Goal: Task Accomplishment & Management: Manage account settings

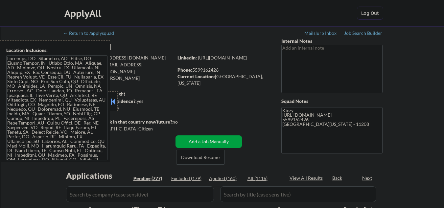
click at [110, 99] on button at bounding box center [112, 102] width 7 height 10
select select ""pending""
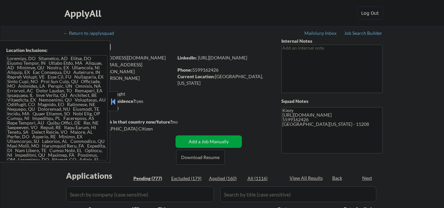
select select ""pending""
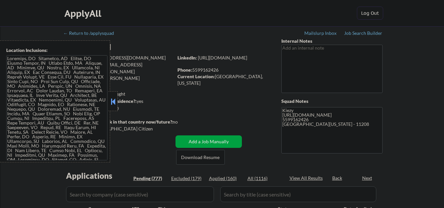
select select ""pending""
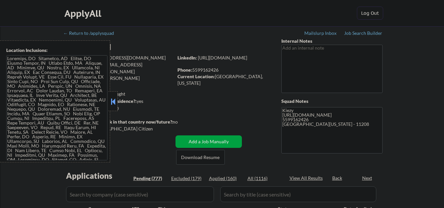
select select ""pending""
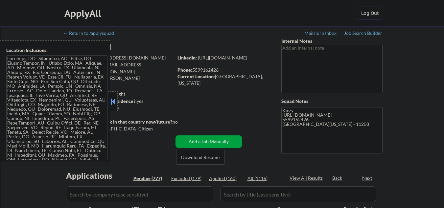
select select ""pending""
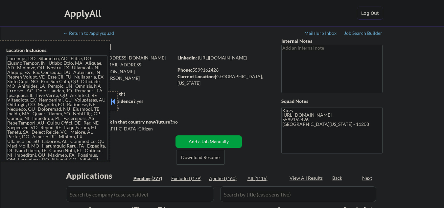
select select ""pending""
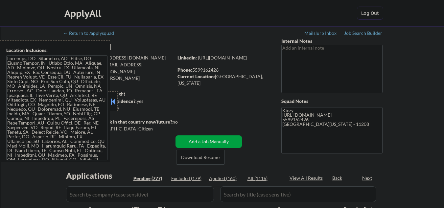
select select ""pending""
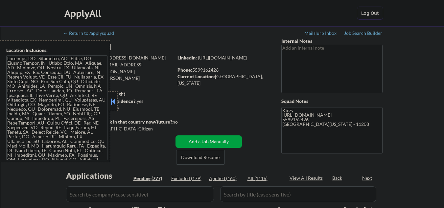
select select ""pending""
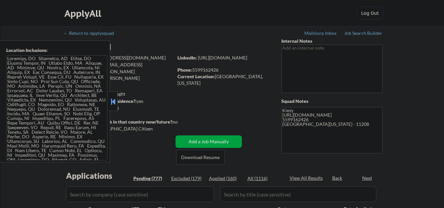
select select ""pending""
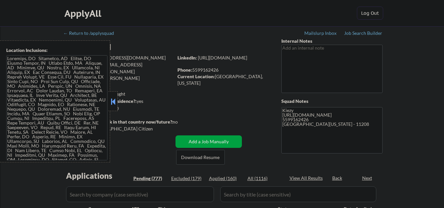
select select ""pending""
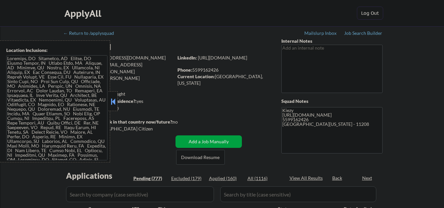
select select ""pending""
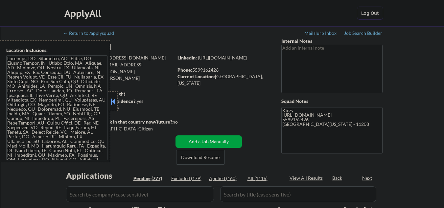
select select ""pending""
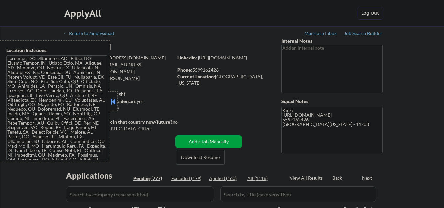
select select ""pending""
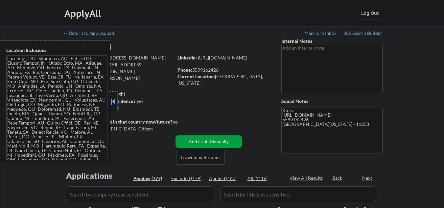
select select ""pending""
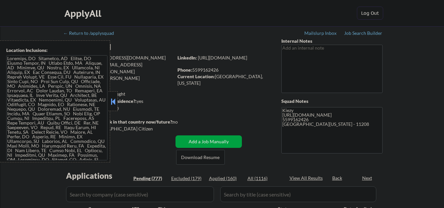
select select ""pending""
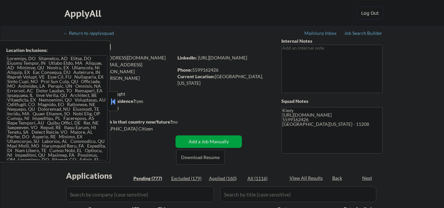
select select ""pending""
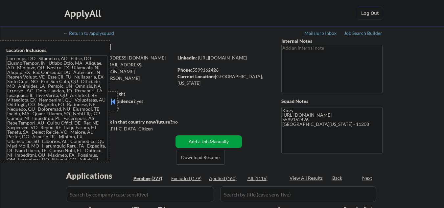
select select ""pending""
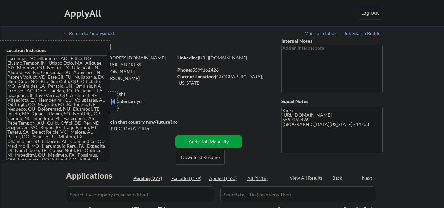
select select ""pending""
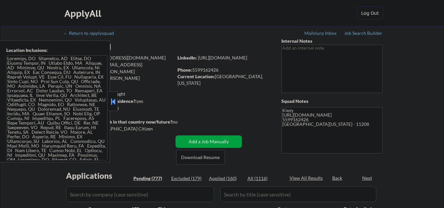
select select ""pending""
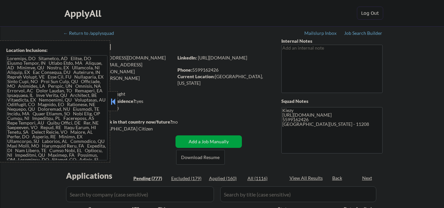
select select ""pending""
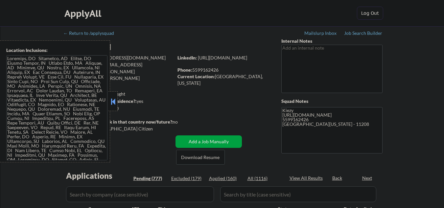
select select ""pending""
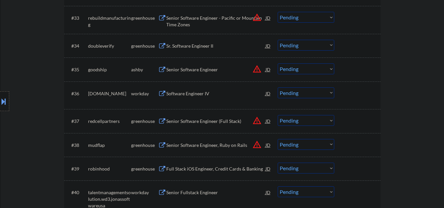
scroll to position [1051, 0]
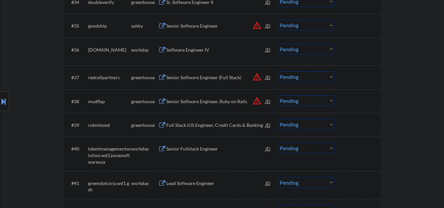
click at [189, 122] on div "Full Stack iOS Engineer, Credit Cards & Banking" at bounding box center [215, 125] width 99 height 7
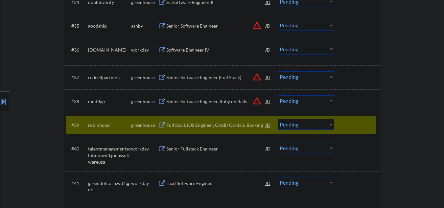
click at [284, 125] on select "Choose an option... Pending Applied Excluded (Questions) Excluded (Expired) Exc…" at bounding box center [305, 124] width 56 height 11
click at [277, 119] on select "Choose an option... Pending Applied Excluded (Questions) Excluded (Expired) Exc…" at bounding box center [305, 124] width 56 height 11
select select ""pending""
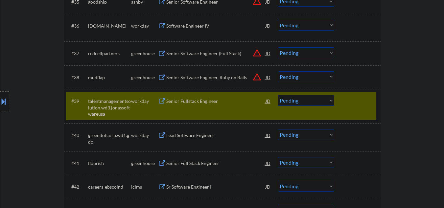
scroll to position [1094, 0]
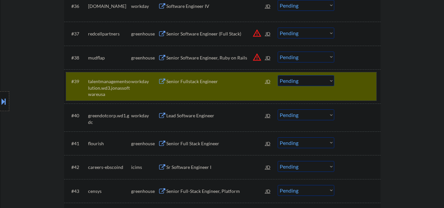
click at [347, 88] on div "#39 talentmanagementsolution.wd3.jonassoftwareusa workday Senior Fullstack Engi…" at bounding box center [221, 86] width 310 height 28
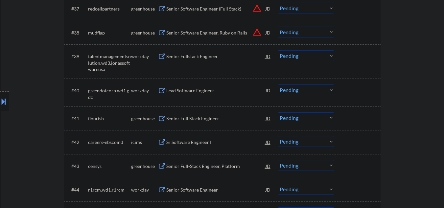
scroll to position [1138, 0]
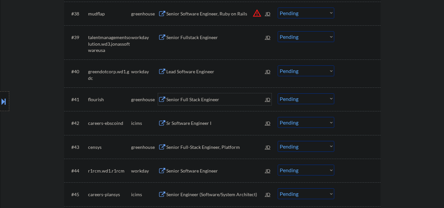
click at [198, 98] on div "Senior Full Stack Engineer" at bounding box center [215, 99] width 99 height 7
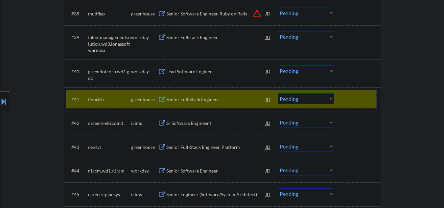
click at [358, 99] on div at bounding box center [357, 99] width 29 height 12
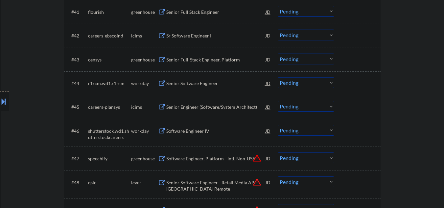
scroll to position [1182, 0]
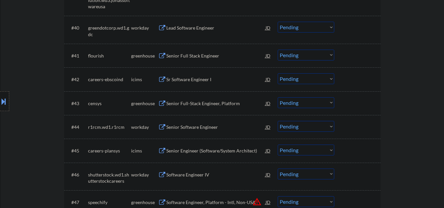
click at [199, 105] on div "Senior Full-Stack Engineer, Platform" at bounding box center [215, 103] width 99 height 7
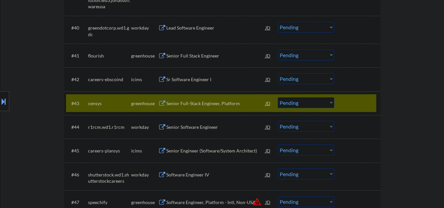
click at [291, 102] on select "Choose an option... Pending Applied Excluded (Questions) Excluded (Expired) Exc…" at bounding box center [305, 102] width 56 height 11
click at [277, 97] on select "Choose an option... Pending Applied Excluded (Questions) Excluded (Expired) Exc…" at bounding box center [305, 102] width 56 height 11
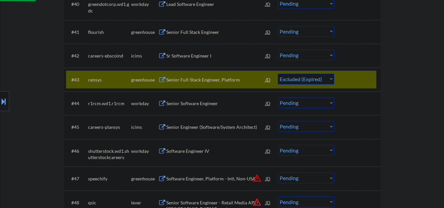
scroll to position [1226, 0]
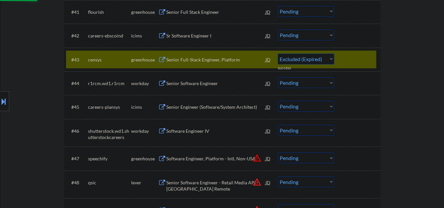
select select ""pending""
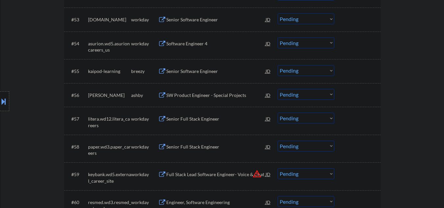
scroll to position [1532, 0]
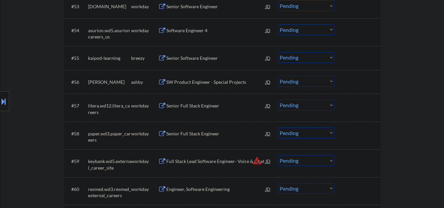
click at [202, 80] on div "SW Product Engineer - Special Projects" at bounding box center [215, 82] width 99 height 7
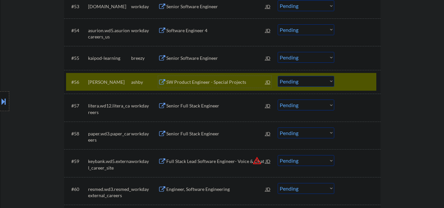
drag, startPoint x: 201, startPoint y: 83, endPoint x: 207, endPoint y: 81, distance: 7.1
click at [201, 83] on div "SW Product Engineer - Special Projects" at bounding box center [215, 82] width 99 height 7
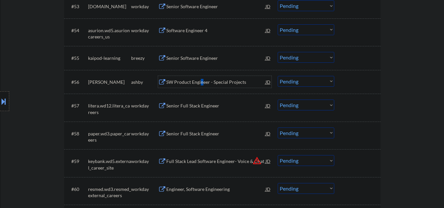
click at [283, 82] on select "Choose an option... Pending Applied Excluded (Questions) Excluded (Expired) Exc…" at bounding box center [305, 81] width 56 height 11
click at [277, 76] on select "Choose an option... Pending Applied Excluded (Questions) Excluded (Expired) Exc…" at bounding box center [305, 81] width 56 height 11
select select ""pending""
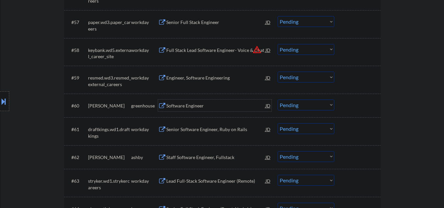
click at [189, 104] on div "Software Engineer" at bounding box center [215, 105] width 99 height 7
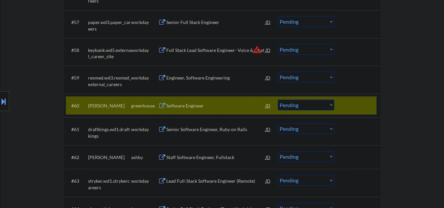
click at [340, 106] on div "#60 [PERSON_NAME] greenhouse Software Engineer JD warning_amber Choose an optio…" at bounding box center [221, 106] width 310 height 18
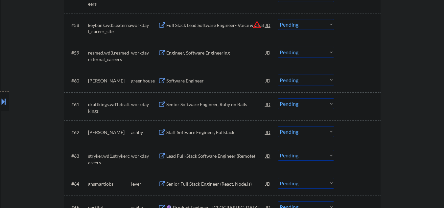
scroll to position [1664, 0]
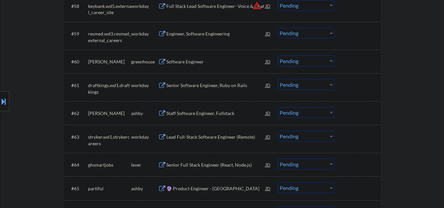
click at [205, 113] on div "Staff Software Engineer, Fullstack" at bounding box center [215, 113] width 99 height 7
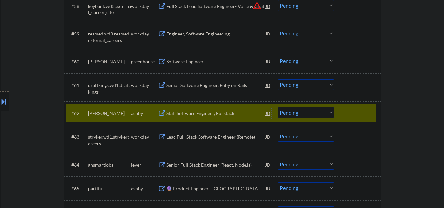
click at [312, 114] on select "Choose an option... Pending Applied Excluded (Questions) Excluded (Expired) Exc…" at bounding box center [305, 112] width 56 height 11
click at [277, 107] on select "Choose an option... Pending Applied Excluded (Questions) Excluded (Expired) Exc…" at bounding box center [305, 112] width 56 height 11
select select ""pending""
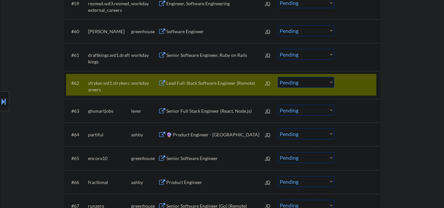
scroll to position [1707, 0]
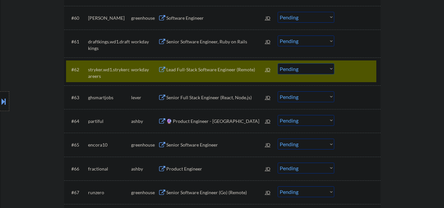
click at [359, 69] on div at bounding box center [357, 69] width 29 height 12
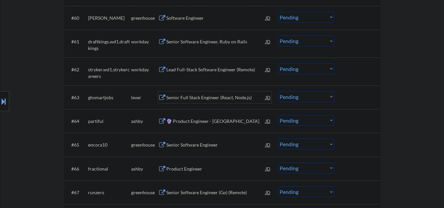
click at [207, 92] on div "Senior Full Stack Engineer (React, Node.js)" at bounding box center [215, 97] width 99 height 12
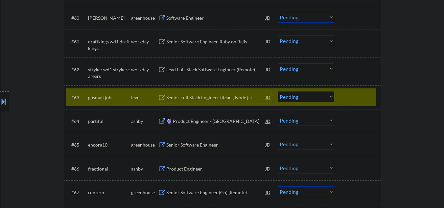
click at [206, 97] on div "Senior Full Stack Engineer (React, Node.js)" at bounding box center [215, 97] width 99 height 7
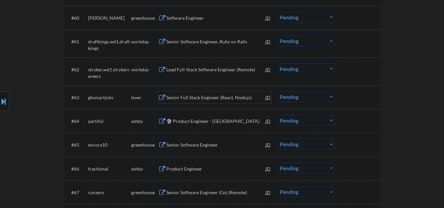
click at [200, 98] on div "Senior Full Stack Engineer (React, Node.js)" at bounding box center [215, 97] width 99 height 7
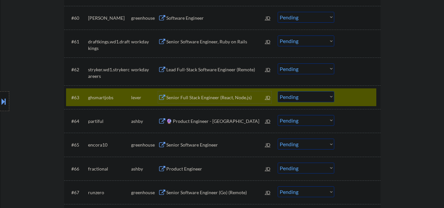
click at [293, 96] on select "Choose an option... Pending Applied Excluded (Questions) Excluded (Expired) Exc…" at bounding box center [305, 96] width 56 height 11
click at [277, 91] on select "Choose an option... Pending Applied Excluded (Questions) Excluded (Expired) Exc…" at bounding box center [305, 96] width 56 height 11
click at [199, 118] on div "🔮 Product Engineer - [GEOGRAPHIC_DATA]" at bounding box center [215, 121] width 99 height 7
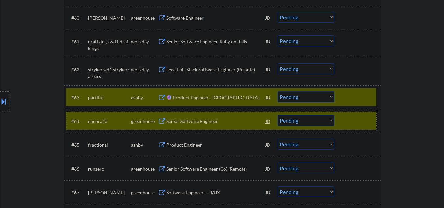
drag, startPoint x: 362, startPoint y: 120, endPoint x: 320, endPoint y: 110, distance: 43.6
click at [363, 120] on div at bounding box center [357, 121] width 29 height 12
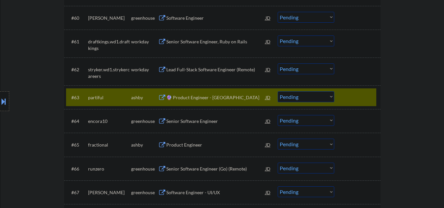
drag, startPoint x: 189, startPoint y: 95, endPoint x: 194, endPoint y: 95, distance: 4.6
click at [191, 95] on div "🔮 Product Engineer - [GEOGRAPHIC_DATA]" at bounding box center [215, 97] width 99 height 7
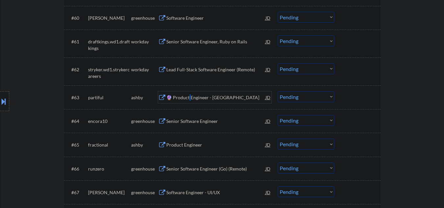
click at [297, 97] on select "Choose an option... Pending Applied Excluded (Questions) Excluded (Expired) Exc…" at bounding box center [305, 96] width 56 height 11
click at [277, 91] on select "Choose an option... Pending Applied Excluded (Questions) Excluded (Expired) Exc…" at bounding box center [305, 96] width 56 height 11
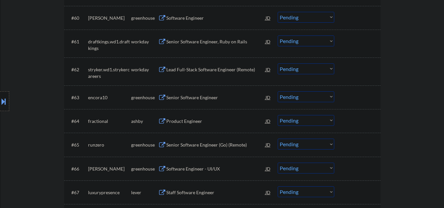
click at [175, 97] on div "Senior Software Engineer" at bounding box center [215, 97] width 99 height 7
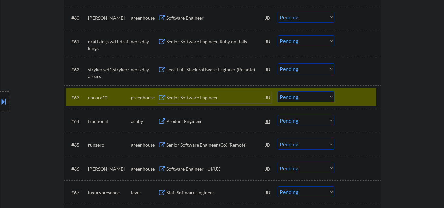
click at [285, 92] on select "Choose an option... Pending Applied Excluded (Questions) Excluded (Expired) Exc…" at bounding box center [305, 96] width 56 height 11
click at [277, 91] on select "Choose an option... Pending Applied Excluded (Questions) Excluded (Expired) Exc…" at bounding box center [305, 96] width 56 height 11
click at [197, 122] on div "Product Engineer" at bounding box center [215, 121] width 99 height 7
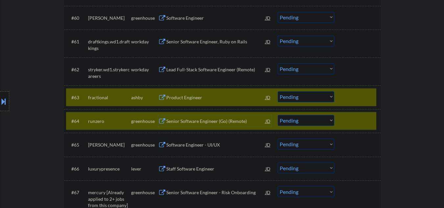
drag, startPoint x: 353, startPoint y: 118, endPoint x: 285, endPoint y: 83, distance: 76.9
click at [352, 118] on div at bounding box center [357, 121] width 29 height 12
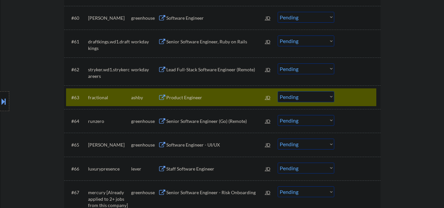
drag, startPoint x: 292, startPoint y: 97, endPoint x: 294, endPoint y: 100, distance: 4.3
click at [292, 97] on select "Choose an option... Pending Applied Excluded (Questions) Excluded (Expired) Exc…" at bounding box center [305, 96] width 56 height 11
click at [277, 91] on select "Choose an option... Pending Applied Excluded (Questions) Excluded (Expired) Exc…" at bounding box center [305, 96] width 56 height 11
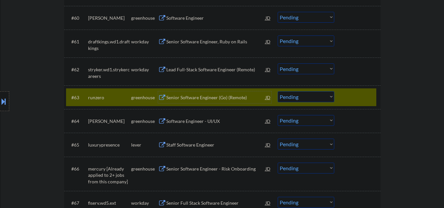
drag, startPoint x: 207, startPoint y: 96, endPoint x: 211, endPoint y: 96, distance: 3.9
click at [209, 96] on div "Senior Software Engineer (Go) (Remote)" at bounding box center [215, 97] width 99 height 7
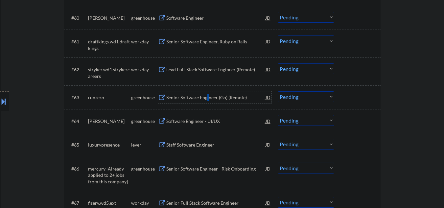
click at [287, 99] on select "Choose an option... Pending Applied Excluded (Questions) Excluded (Expired) Exc…" at bounding box center [305, 96] width 56 height 11
click at [277, 91] on select "Choose an option... Pending Applied Excluded (Questions) Excluded (Expired) Exc…" at bounding box center [305, 96] width 56 height 11
click at [189, 120] on div "Software Engineer - UI/UX" at bounding box center [215, 121] width 99 height 7
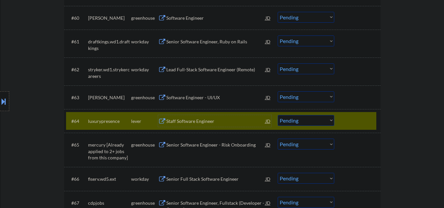
click at [343, 126] on div at bounding box center [357, 121] width 29 height 12
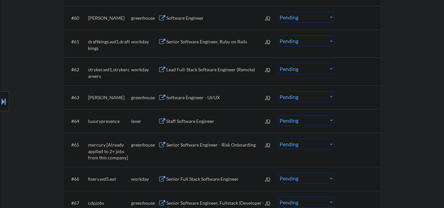
drag, startPoint x: 211, startPoint y: 100, endPoint x: 218, endPoint y: 98, distance: 7.4
click at [212, 100] on div "Software Engineer - UI/UX" at bounding box center [215, 97] width 99 height 7
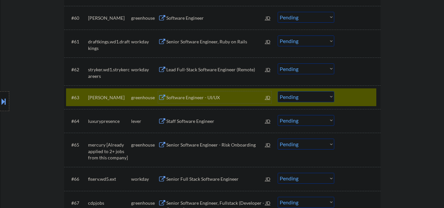
drag, startPoint x: 291, startPoint y: 97, endPoint x: 291, endPoint y: 101, distance: 4.9
click at [291, 97] on select "Choose an option... Pending Applied Excluded (Questions) Excluded (Expired) Exc…" at bounding box center [305, 96] width 56 height 11
click at [277, 91] on select "Choose an option... Pending Applied Excluded (Questions) Excluded (Expired) Exc…" at bounding box center [305, 96] width 56 height 11
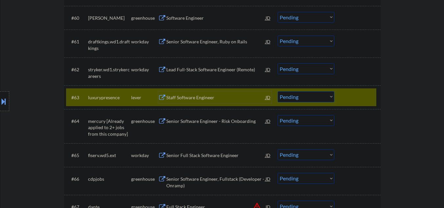
click at [205, 97] on div "Staff Software Engineer" at bounding box center [215, 97] width 99 height 7
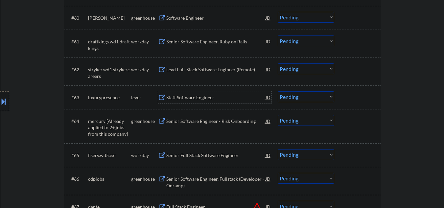
drag, startPoint x: 302, startPoint y: 95, endPoint x: 305, endPoint y: 100, distance: 6.3
click at [303, 95] on select "Choose an option... Pending Applied Excluded (Questions) Excluded (Expired) Exc…" at bounding box center [305, 96] width 56 height 11
click at [277, 91] on select "Choose an option... Pending Applied Excluded (Questions) Excluded (Expired) Exc…" at bounding box center [305, 96] width 56 height 11
click at [195, 98] on div "Staff Software Engineer" at bounding box center [215, 97] width 99 height 7
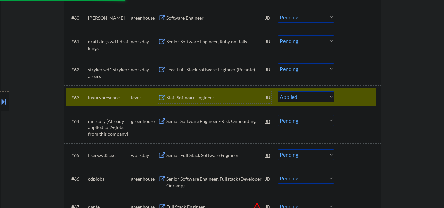
click at [293, 99] on select "Choose an option... Pending Applied Excluded (Questions) Excluded (Expired) Exc…" at bounding box center [305, 96] width 56 height 11
click at [277, 91] on select "Choose an option... Pending Applied Excluded (Questions) Excluded (Expired) Exc…" at bounding box center [305, 96] width 56 height 11
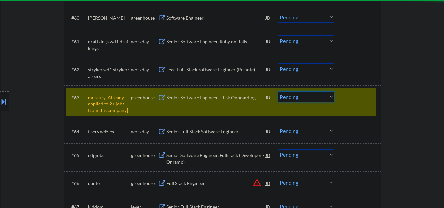
click at [293, 96] on select "Choose an option... Pending Applied Excluded (Questions) Excluded (Expired) Exc…" at bounding box center [305, 96] width 56 height 11
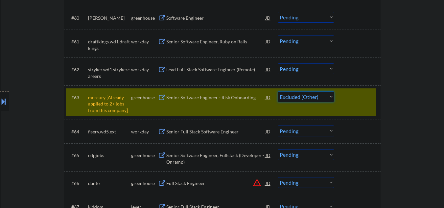
click at [277, 91] on select "Choose an option... Pending Applied Excluded (Questions) Excluded (Expired) Exc…" at bounding box center [305, 96] width 56 height 11
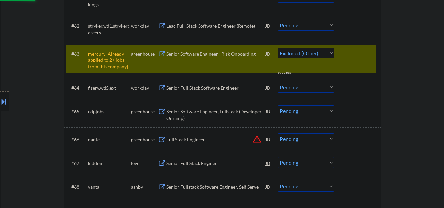
scroll to position [1795, 0]
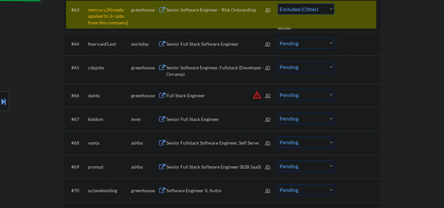
select select ""pending""
click at [194, 71] on div "#65 cdpjobs greenhouse Senior Software Engineer, Fullstack (Developer - Onramp)…" at bounding box center [222, 69] width 316 height 28
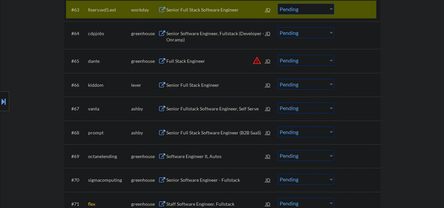
scroll to position [1751, 0]
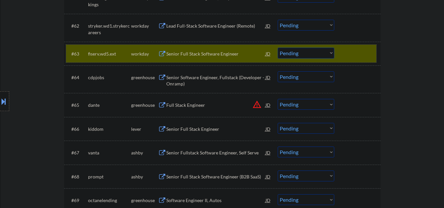
click at [335, 56] on div "#63 fiserv.wd5.ext workday Senior Full Stack Software Engineer JD Choose an opt…" at bounding box center [221, 54] width 310 height 18
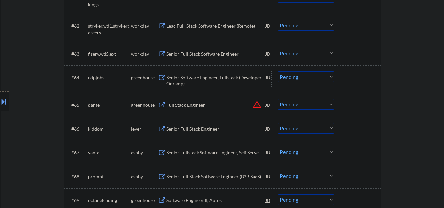
click at [207, 84] on div "Senior Software Engineer, Fullstack (Developer - Onramp)" at bounding box center [215, 80] width 99 height 13
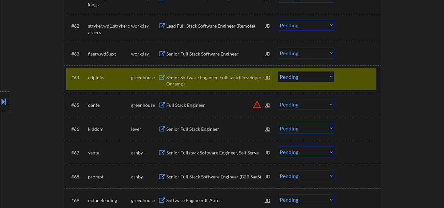
click at [292, 75] on select "Choose an option... Pending Applied Excluded (Questions) Excluded (Expired) Exc…" at bounding box center [305, 76] width 56 height 11
click at [277, 71] on select "Choose an option... Pending Applied Excluded (Questions) Excluded (Expired) Exc…" at bounding box center [305, 76] width 56 height 11
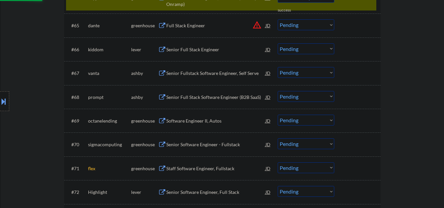
select select ""pending""
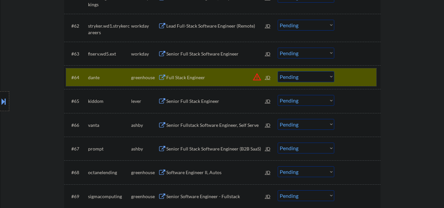
click at [350, 81] on div at bounding box center [357, 77] width 29 height 12
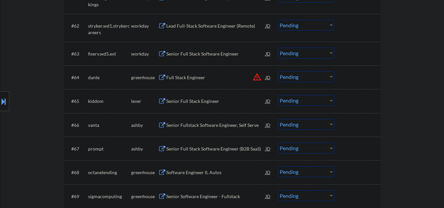
click at [197, 101] on div "Senior Full Stack Engineer" at bounding box center [215, 101] width 99 height 7
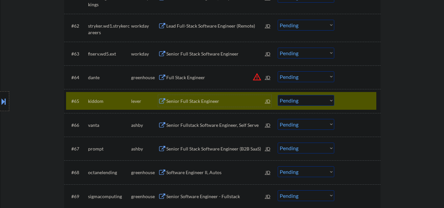
click at [185, 101] on div "Senior Full Stack Engineer" at bounding box center [215, 101] width 99 height 7
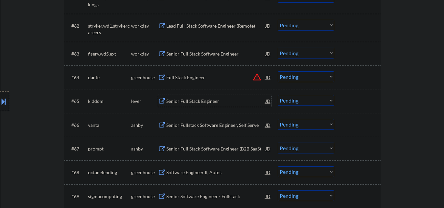
click at [289, 96] on select "Choose an option... Pending Applied Excluded (Questions) Excluded (Expired) Exc…" at bounding box center [305, 100] width 56 height 11
click at [277, 95] on select "Choose an option... Pending Applied Excluded (Questions) Excluded (Expired) Exc…" at bounding box center [305, 100] width 56 height 11
click at [215, 105] on div "Senior Full Stack Engineer" at bounding box center [215, 101] width 99 height 12
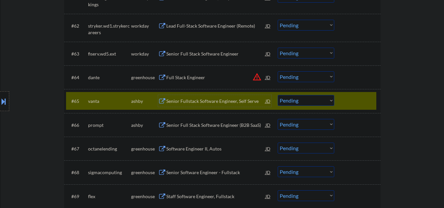
click at [348, 102] on div at bounding box center [357, 101] width 29 height 12
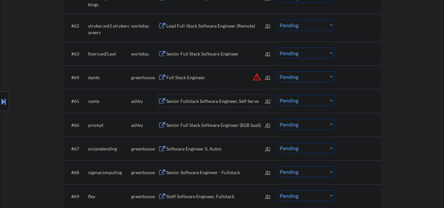
click at [220, 103] on div "Senior Fullstack Software Engineer, Self Serve" at bounding box center [215, 101] width 99 height 7
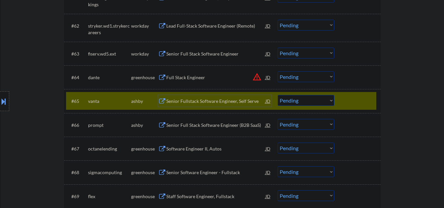
click at [289, 100] on select "Choose an option... Pending Applied Excluded (Questions) Excluded (Expired) Exc…" at bounding box center [305, 100] width 56 height 11
click at [277, 95] on select "Choose an option... Pending Applied Excluded (Questions) Excluded (Expired) Exc…" at bounding box center [305, 100] width 56 height 11
click at [201, 102] on div "Senior Full Stack Software Engineer (B2B SaaS)" at bounding box center [215, 101] width 99 height 7
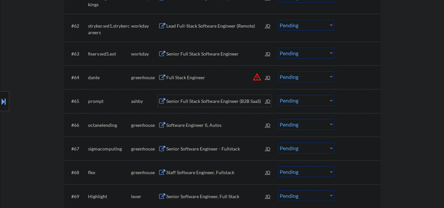
click at [199, 101] on div "Senior Full Stack Software Engineer (B2B SaaS)" at bounding box center [215, 101] width 99 height 7
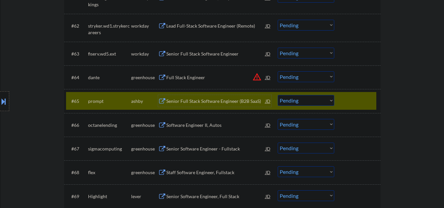
click at [200, 107] on div "Senior Full Stack Software Engineer (B2B SaaS)" at bounding box center [215, 101] width 99 height 12
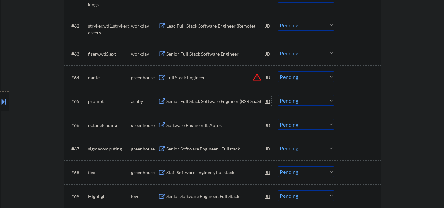
click at [288, 101] on select "Choose an option... Pending Applied Excluded (Questions) Excluded (Expired) Exc…" at bounding box center [305, 100] width 56 height 11
click at [277, 95] on select "Choose an option... Pending Applied Excluded (Questions) Excluded (Expired) Exc…" at bounding box center [305, 100] width 56 height 11
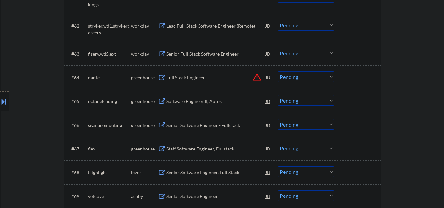
click at [169, 109] on div "#65 octanelending greenhouse Software Engineer II, Autos JD warning_amber Choos…" at bounding box center [221, 101] width 310 height 18
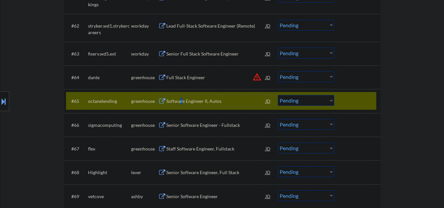
click at [181, 103] on div "Software Engineer II, Autos" at bounding box center [215, 101] width 99 height 7
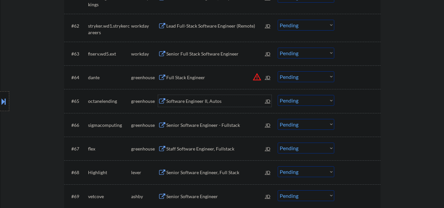
click at [201, 99] on div "Software Engineer II, Autos" at bounding box center [215, 101] width 99 height 7
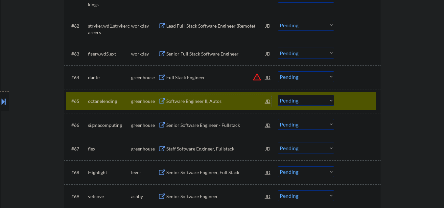
click at [299, 98] on select "Choose an option... Pending Applied Excluded (Questions) Excluded (Expired) Exc…" at bounding box center [305, 100] width 56 height 11
click at [277, 95] on select "Choose an option... Pending Applied Excluded (Questions) Excluded (Expired) Exc…" at bounding box center [305, 100] width 56 height 11
click at [195, 122] on div "Senior Software Engineer - Fullstack" at bounding box center [215, 125] width 99 height 7
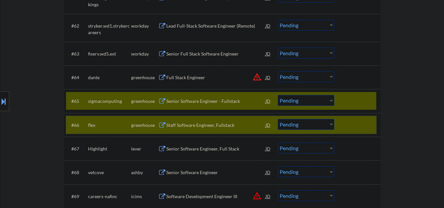
click at [339, 124] on div "#66 flex greenhouse Staff Software Engineer, Fullstack JD warning_amber Choose …" at bounding box center [221, 125] width 310 height 18
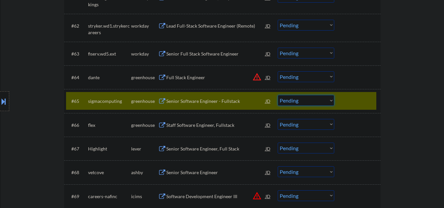
click at [289, 102] on select "Choose an option... Pending Applied Excluded (Questions) Excluded (Expired) Exc…" at bounding box center [305, 100] width 56 height 11
click at [277, 95] on select "Choose an option... Pending Applied Excluded (Questions) Excluded (Expired) Exc…" at bounding box center [305, 100] width 56 height 11
click at [186, 125] on div "Staff Software Engineer, Fullstack" at bounding box center [215, 125] width 99 height 7
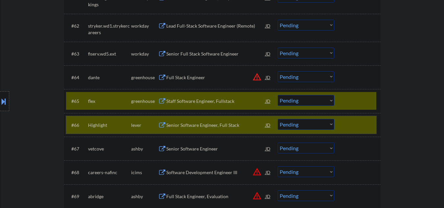
click at [337, 124] on div "#66 Highlight lever Senior Software Engineer, Full [PERSON_NAME] warning_amber …" at bounding box center [221, 125] width 310 height 18
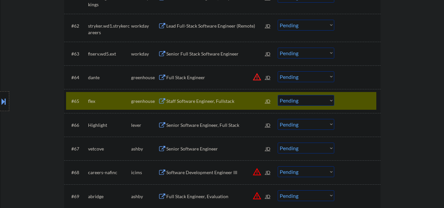
click at [303, 103] on select "Choose an option... Pending Applied Excluded (Questions) Excluded (Expired) Exc…" at bounding box center [305, 100] width 56 height 11
click at [277, 95] on select "Choose an option... Pending Applied Excluded (Questions) Excluded (Expired) Exc…" at bounding box center [305, 100] width 56 height 11
drag, startPoint x: 206, startPoint y: 125, endPoint x: 211, endPoint y: 122, distance: 5.3
click at [207, 125] on div "Senior Software Engineer, Full Stack" at bounding box center [215, 125] width 99 height 7
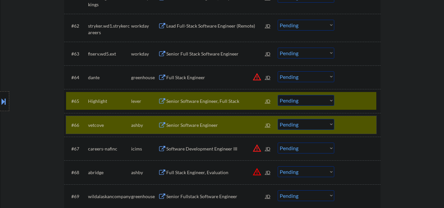
drag, startPoint x: 350, startPoint y: 125, endPoint x: 243, endPoint y: 110, distance: 108.1
click at [350, 125] on div at bounding box center [357, 125] width 29 height 12
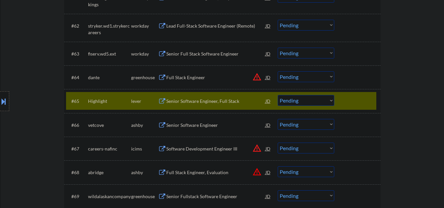
click at [226, 103] on div "Senior Software Engineer, Full Stack" at bounding box center [215, 101] width 99 height 7
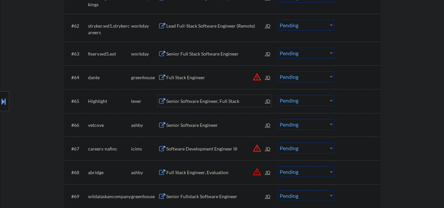
click at [288, 101] on select "Choose an option... Pending Applied Excluded (Questions) Excluded (Expired) Exc…" at bounding box center [305, 100] width 56 height 11
click at [277, 95] on select "Choose an option... Pending Applied Excluded (Questions) Excluded (Expired) Exc…" at bounding box center [305, 100] width 56 height 11
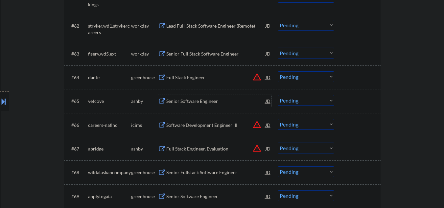
click at [194, 102] on div "Senior Software Engineer" at bounding box center [215, 101] width 99 height 7
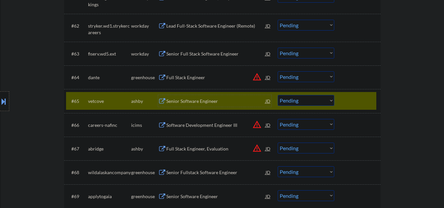
click at [193, 100] on div "Senior Software Engineer" at bounding box center [215, 101] width 99 height 7
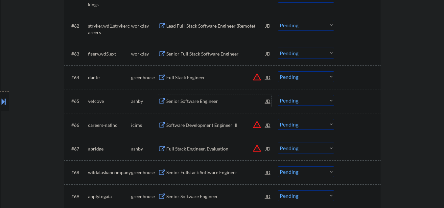
click at [201, 104] on div "Senior Software Engineer" at bounding box center [215, 101] width 99 height 7
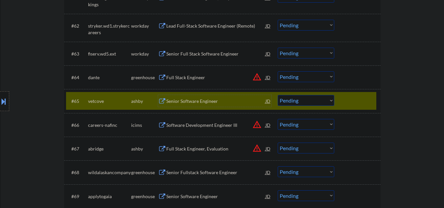
click at [295, 98] on select "Choose an option... Pending Applied Excluded (Questions) Excluded (Expired) Exc…" at bounding box center [305, 100] width 56 height 11
click at [277, 95] on select "Choose an option... Pending Applied Excluded (Questions) Excluded (Expired) Exc…" at bounding box center [305, 100] width 56 height 11
select select ""pending""
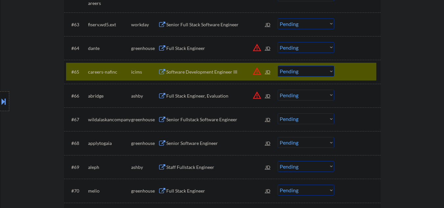
scroll to position [1795, 0]
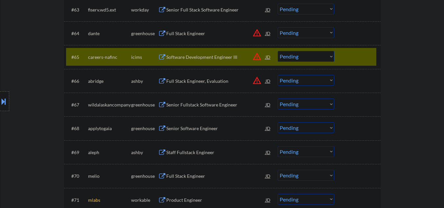
click at [189, 106] on div "Senior Fullstack Software Engineer" at bounding box center [215, 104] width 99 height 7
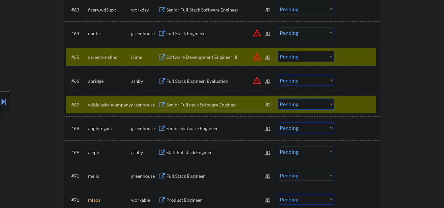
click at [344, 58] on div at bounding box center [357, 57] width 29 height 12
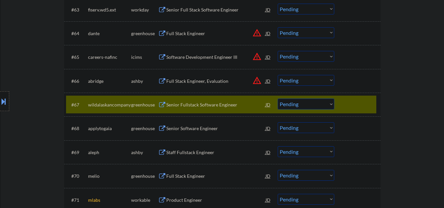
drag, startPoint x: 309, startPoint y: 104, endPoint x: 300, endPoint y: 100, distance: 9.6
click at [309, 104] on select "Choose an option... Pending Applied Excluded (Questions) Excluded (Expired) Exc…" at bounding box center [305, 103] width 56 height 11
click at [277, 98] on select "Choose an option... Pending Applied Excluded (Questions) Excluded (Expired) Exc…" at bounding box center [305, 103] width 56 height 11
click at [189, 131] on div "Senior Software Engineer" at bounding box center [215, 128] width 99 height 7
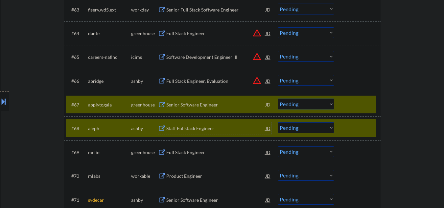
drag, startPoint x: 366, startPoint y: 123, endPoint x: 361, endPoint y: 87, distance: 36.6
click at [366, 122] on div at bounding box center [357, 128] width 29 height 12
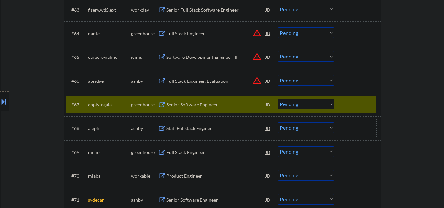
click at [202, 106] on div "Senior Software Engineer" at bounding box center [215, 104] width 99 height 7
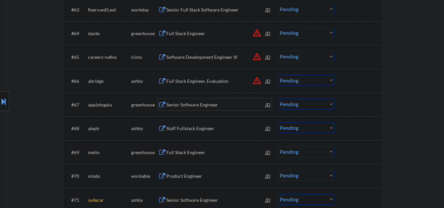
click at [294, 104] on select "Choose an option... Pending Applied Excluded (Questions) Excluded (Expired) Exc…" at bounding box center [305, 103] width 56 height 11
click at [277, 98] on select "Choose an option... Pending Applied Excluded (Questions) Excluded (Expired) Exc…" at bounding box center [305, 103] width 56 height 11
click at [178, 106] on div "Staff Fullstack Engineer" at bounding box center [215, 104] width 99 height 7
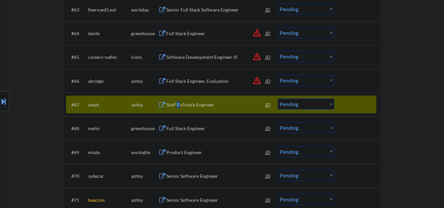
click at [289, 104] on select "Choose an option... Pending Applied Excluded (Questions) Excluded (Expired) Exc…" at bounding box center [305, 103] width 56 height 11
click at [277, 98] on select "Choose an option... Pending Applied Excluded (Questions) Excluded (Expired) Exc…" at bounding box center [305, 103] width 56 height 11
click at [200, 127] on div "Full Stack Engineer" at bounding box center [215, 128] width 99 height 7
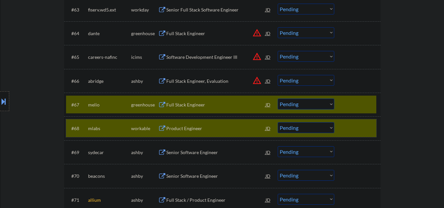
drag, startPoint x: 360, startPoint y: 125, endPoint x: 301, endPoint y: 9, distance: 130.2
click at [359, 122] on div at bounding box center [357, 128] width 29 height 12
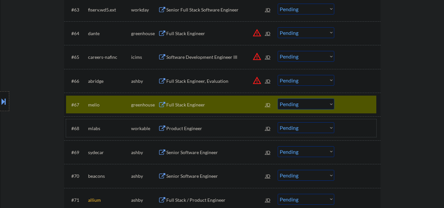
click at [182, 100] on div "Full Stack Engineer" at bounding box center [215, 104] width 99 height 12
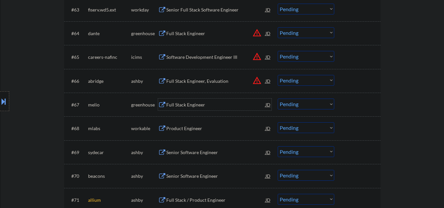
click at [284, 101] on select "Choose an option... Pending Applied Excluded (Questions) Excluded (Expired) Exc…" at bounding box center [305, 103] width 56 height 11
click at [277, 98] on select "Choose an option... Pending Applied Excluded (Questions) Excluded (Expired) Exc…" at bounding box center [305, 103] width 56 height 11
click at [189, 104] on div "Product Engineer" at bounding box center [215, 104] width 99 height 7
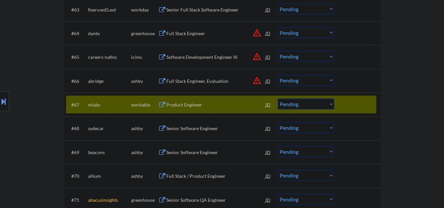
click at [181, 107] on div "Product Engineer" at bounding box center [215, 104] width 99 height 7
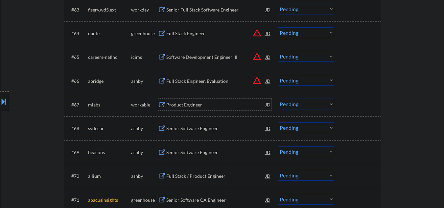
click at [284, 104] on select "Choose an option... Pending Applied Excluded (Questions) Excluded (Expired) Exc…" at bounding box center [305, 103] width 56 height 11
click at [277, 98] on select "Choose an option... Pending Applied Excluded (Questions) Excluded (Expired) Exc…" at bounding box center [305, 103] width 56 height 11
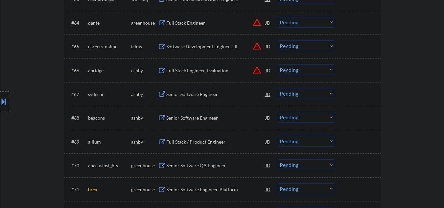
scroll to position [1784, 0]
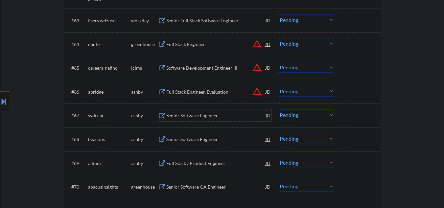
click at [189, 117] on div "Senior Software Engineer" at bounding box center [215, 115] width 99 height 7
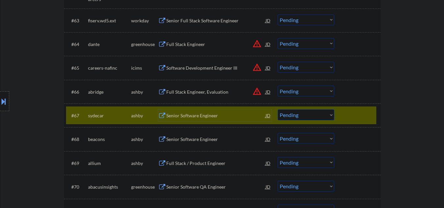
click at [286, 117] on select "Choose an option... Pending Applied Excluded (Questions) Excluded (Expired) Exc…" at bounding box center [305, 114] width 56 height 11
click at [277, 109] on select "Choose an option... Pending Applied Excluded (Questions) Excluded (Expired) Exc…" at bounding box center [305, 114] width 56 height 11
click at [200, 138] on div "Senior Software Engineer" at bounding box center [215, 139] width 99 height 7
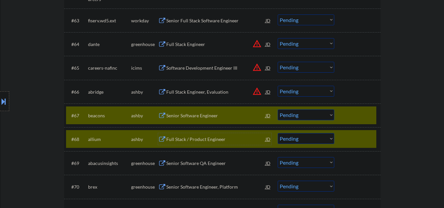
drag, startPoint x: 346, startPoint y: 141, endPoint x: 310, endPoint y: 3, distance: 142.6
click at [346, 141] on div at bounding box center [357, 139] width 29 height 12
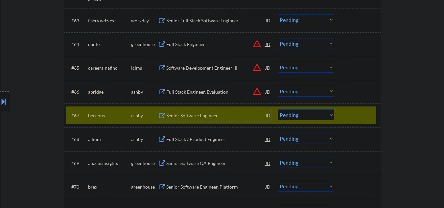
click at [189, 116] on div "Senior Software Engineer" at bounding box center [215, 115] width 99 height 7
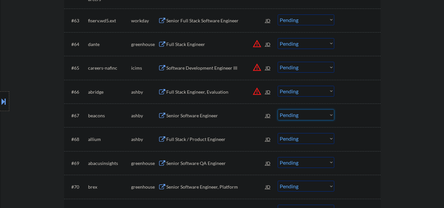
click at [303, 117] on select "Choose an option... Pending Applied Excluded (Questions) Excluded (Expired) Exc…" at bounding box center [305, 114] width 56 height 11
click at [277, 109] on select "Choose an option... Pending Applied Excluded (Questions) Excluded (Expired) Exc…" at bounding box center [305, 114] width 56 height 11
select select ""pending""
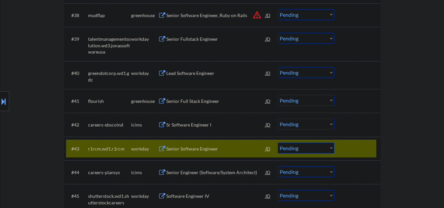
scroll to position [1171, 0]
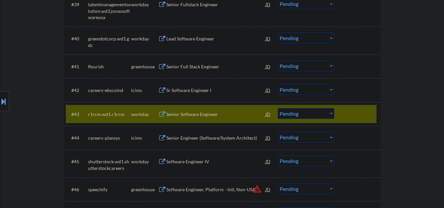
drag, startPoint x: 343, startPoint y: 112, endPoint x: 448, endPoint y: 91, distance: 107.5
click at [344, 112] on div "#43 r1rcm.wd1.r1rcm workday Senior Software Engineer JD Choose an option... Pen…" at bounding box center [221, 114] width 310 height 18
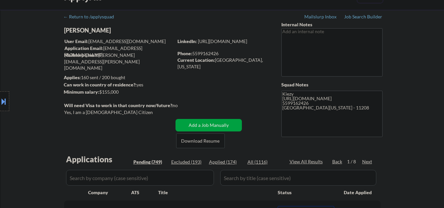
scroll to position [0, 0]
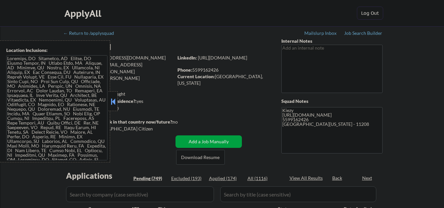
select select ""pending""
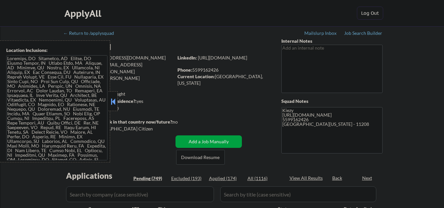
select select ""pending""
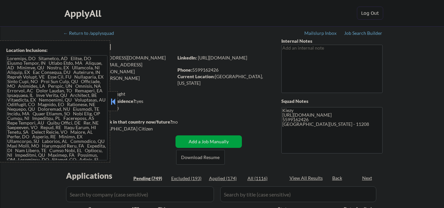
select select ""pending""
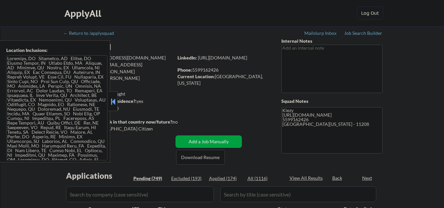
select select ""pending""
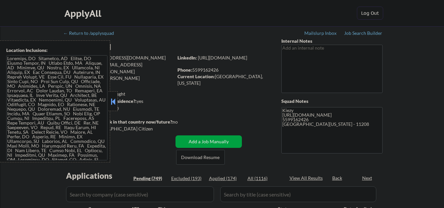
select select ""pending""
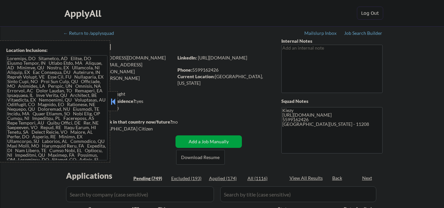
select select ""pending""
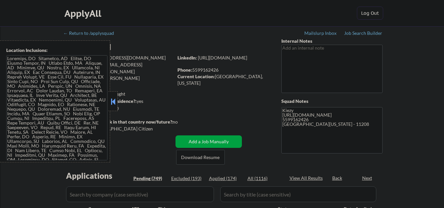
select select ""pending""
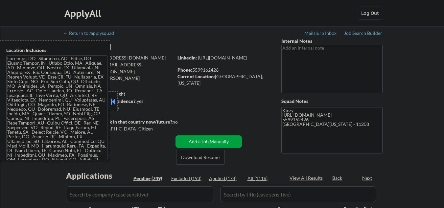
select select ""pending""
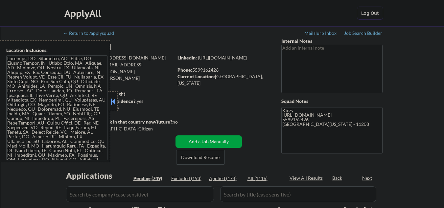
select select ""pending""
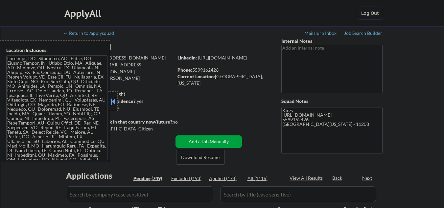
select select ""pending""
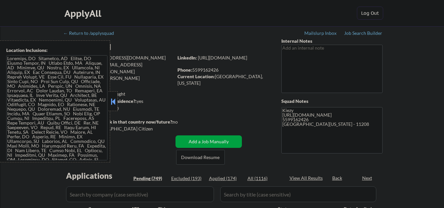
select select ""pending""
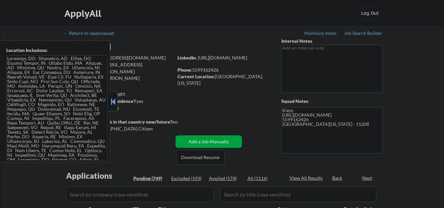
select select ""pending""
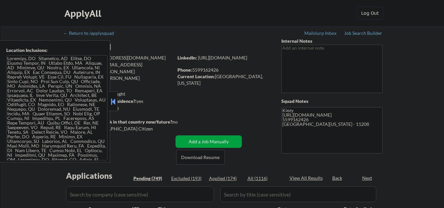
select select ""pending""
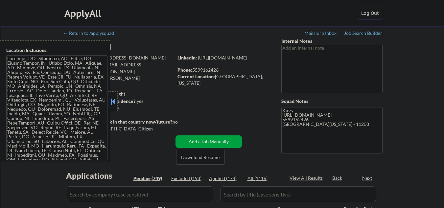
select select ""pending""
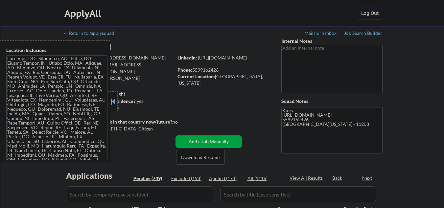
select select ""pending""
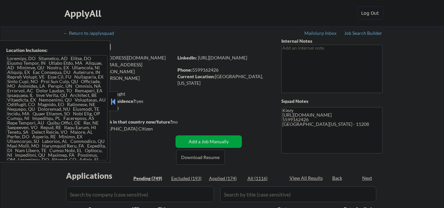
select select ""pending""
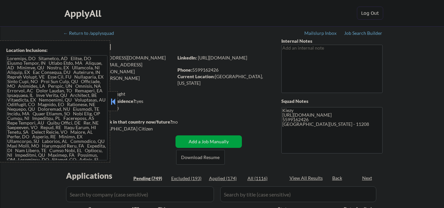
select select ""pending""
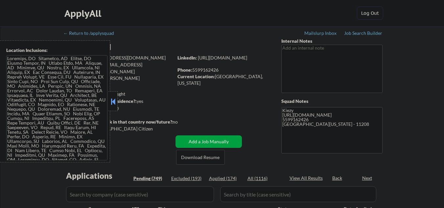
select select ""pending""
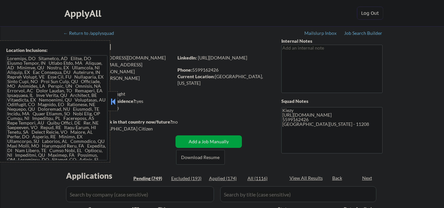
select select ""pending""
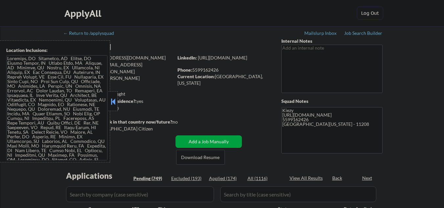
select select ""pending""
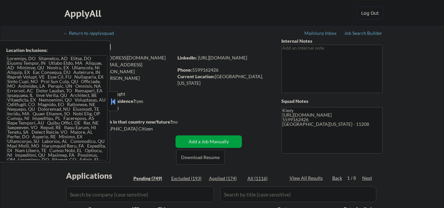
click at [114, 98] on button at bounding box center [112, 102] width 7 height 10
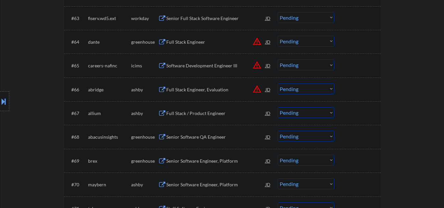
scroll to position [1795, 0]
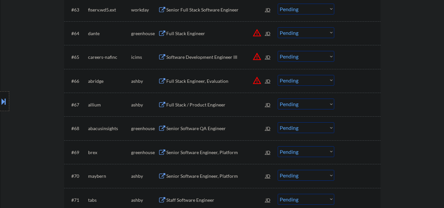
click at [213, 107] on div "Full Stack / Product Engineer" at bounding box center [215, 104] width 99 height 7
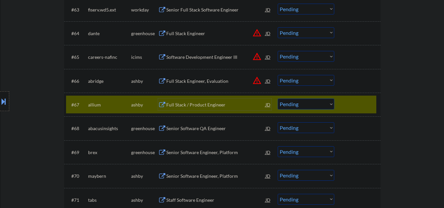
click at [197, 105] on div "Full Stack / Product Engineer" at bounding box center [215, 104] width 99 height 7
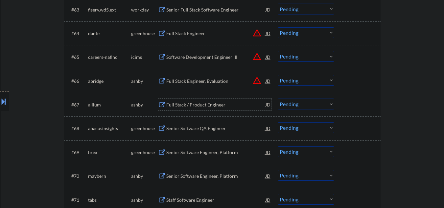
click at [291, 105] on select "Choose an option... Pending Applied Excluded (Questions) Excluded (Expired) Exc…" at bounding box center [305, 103] width 56 height 11
click at [277, 98] on select "Choose an option... Pending Applied Excluded (Questions) Excluded (Expired) Exc…" at bounding box center [305, 103] width 56 height 11
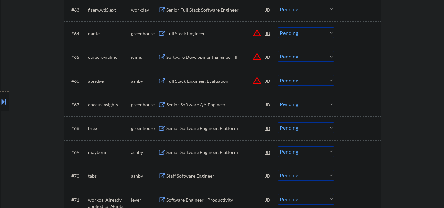
click at [182, 105] on div "Senior Software QA Engineer" at bounding box center [215, 104] width 99 height 7
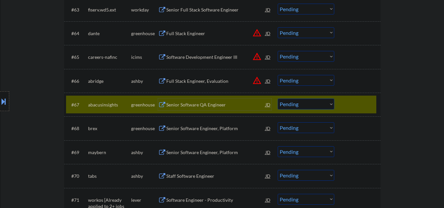
click at [214, 104] on div "Senior Software QA Engineer" at bounding box center [215, 104] width 99 height 7
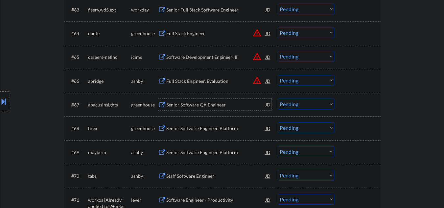
click at [204, 106] on div "Senior Software QA Engineer" at bounding box center [215, 104] width 99 height 7
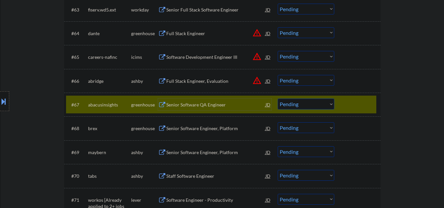
click at [291, 102] on select "Choose an option... Pending Applied Excluded (Questions) Excluded (Expired) Exc…" at bounding box center [305, 103] width 56 height 11
click at [277, 98] on select "Choose an option... Pending Applied Excluded (Questions) Excluded (Expired) Exc…" at bounding box center [305, 103] width 56 height 11
click at [186, 132] on div "Senior Software Engineer, Platform" at bounding box center [215, 128] width 99 height 7
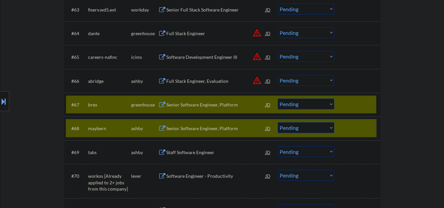
drag, startPoint x: 342, startPoint y: 127, endPoint x: 310, endPoint y: 65, distance: 70.0
click at [342, 127] on div "#68 maybern ashby Senior Software Engineer, Platform JD Choose an option... Pen…" at bounding box center [221, 128] width 310 height 18
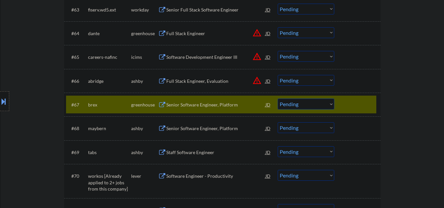
click at [309, 105] on select "Choose an option... Pending Applied Excluded (Questions) Excluded (Expired) Exc…" at bounding box center [305, 103] width 56 height 11
click at [277, 98] on select "Choose an option... Pending Applied Excluded (Questions) Excluded (Expired) Exc…" at bounding box center [305, 103] width 56 height 11
click at [193, 130] on div "Senior Software Engineer, Platform" at bounding box center [215, 128] width 99 height 7
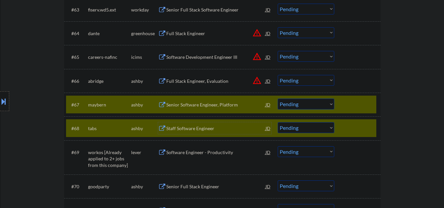
click at [351, 130] on div at bounding box center [357, 128] width 29 height 12
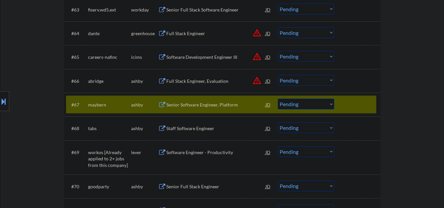
click at [304, 104] on select "Choose an option... Pending Applied Excluded (Questions) Excluded (Expired) Exc…" at bounding box center [305, 103] width 56 height 11
click at [277, 98] on select "Choose an option... Pending Applied Excluded (Questions) Excluded (Expired) Exc…" at bounding box center [305, 103] width 56 height 11
click at [164, 127] on button at bounding box center [162, 128] width 8 height 6
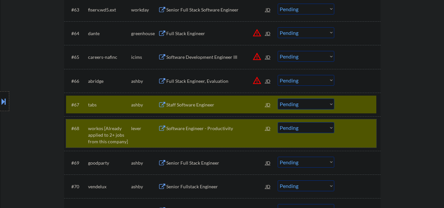
drag, startPoint x: 350, startPoint y: 138, endPoint x: 326, endPoint y: 43, distance: 98.0
click at [351, 137] on div "#68 workos [Already applied to 2+ jobs from this company] lever Software Engine…" at bounding box center [221, 133] width 310 height 28
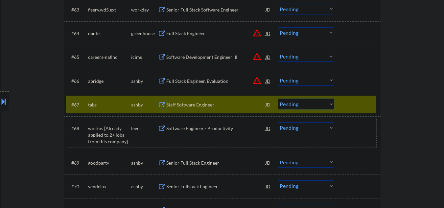
click at [194, 106] on div "Staff Software Engineer" at bounding box center [215, 104] width 99 height 7
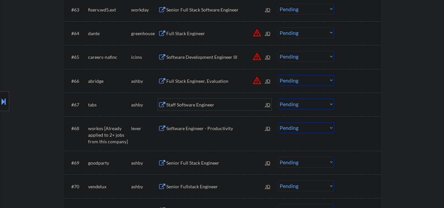
click at [284, 107] on select "Choose an option... Pending Applied Excluded (Questions) Excluded (Expired) Exc…" at bounding box center [305, 103] width 56 height 11
click at [277, 98] on select "Choose an option... Pending Applied Excluded (Questions) Excluded (Expired) Exc…" at bounding box center [305, 103] width 56 height 11
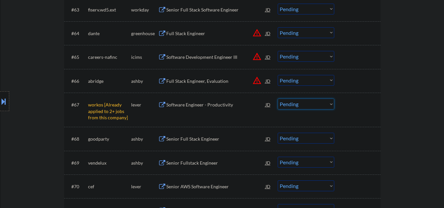
click at [295, 105] on select "Choose an option... Pending Applied Excluded (Questions) Excluded (Expired) Exc…" at bounding box center [305, 103] width 56 height 11
click at [277, 98] on select "Choose an option... Pending Applied Excluded (Questions) Excluded (Expired) Exc…" at bounding box center [305, 103] width 56 height 11
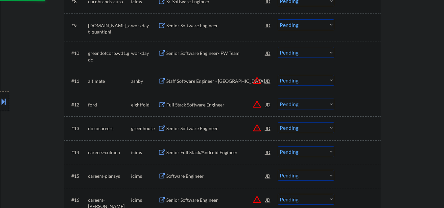
select select ""pending""
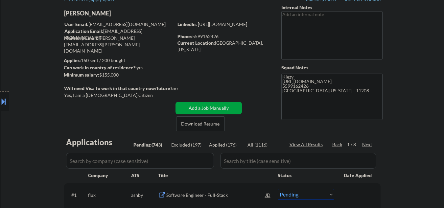
scroll to position [91, 0]
